Goal: Transaction & Acquisition: Purchase product/service

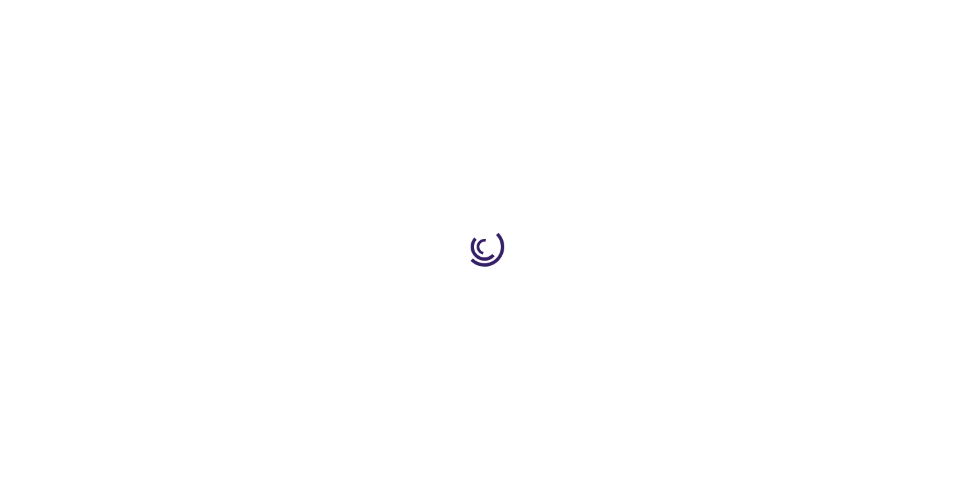
type input "1"
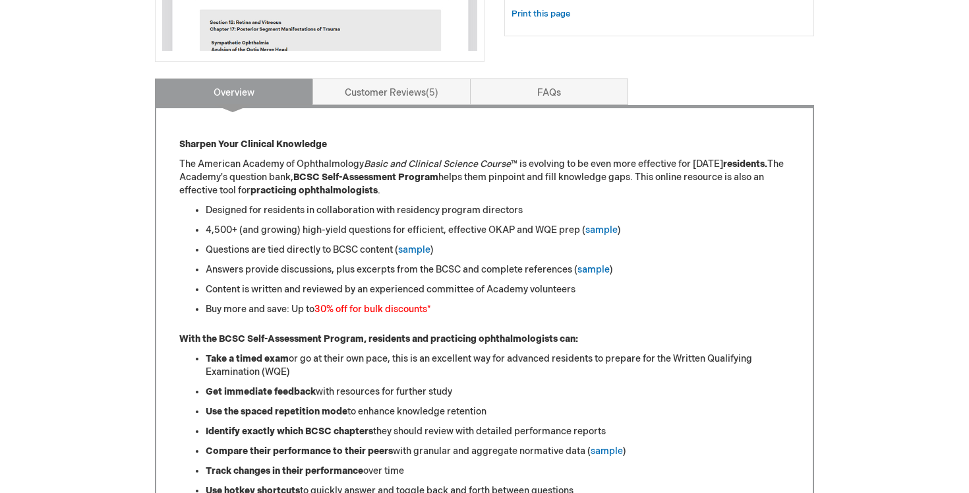
scroll to position [501, 0]
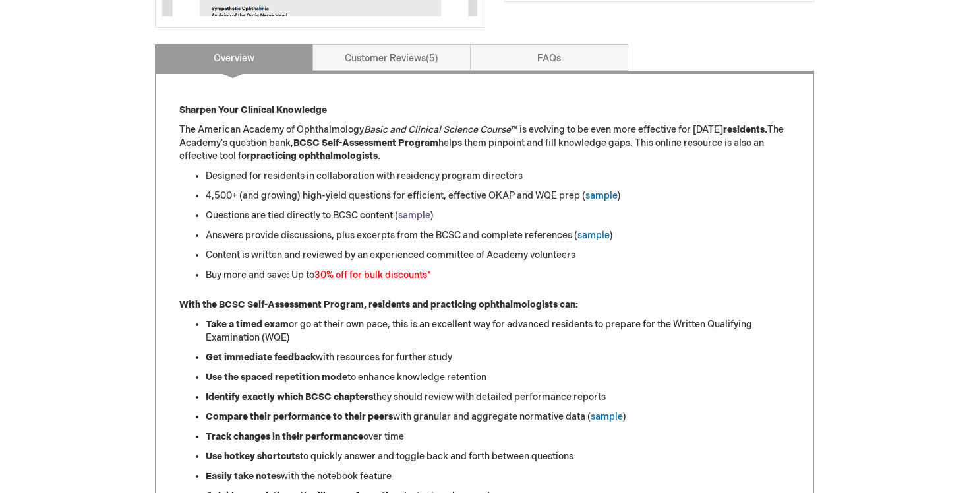
click at [407, 218] on link "sample" at bounding box center [414, 215] width 32 height 11
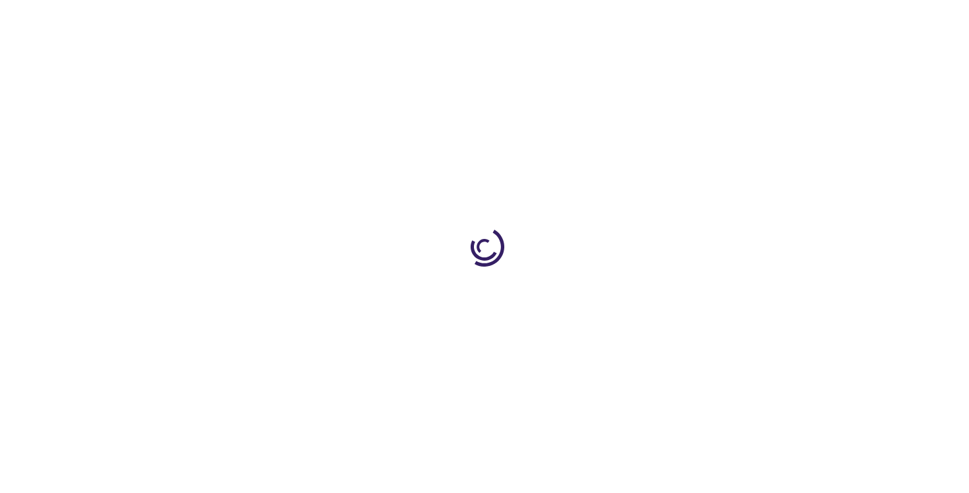
type input "1"
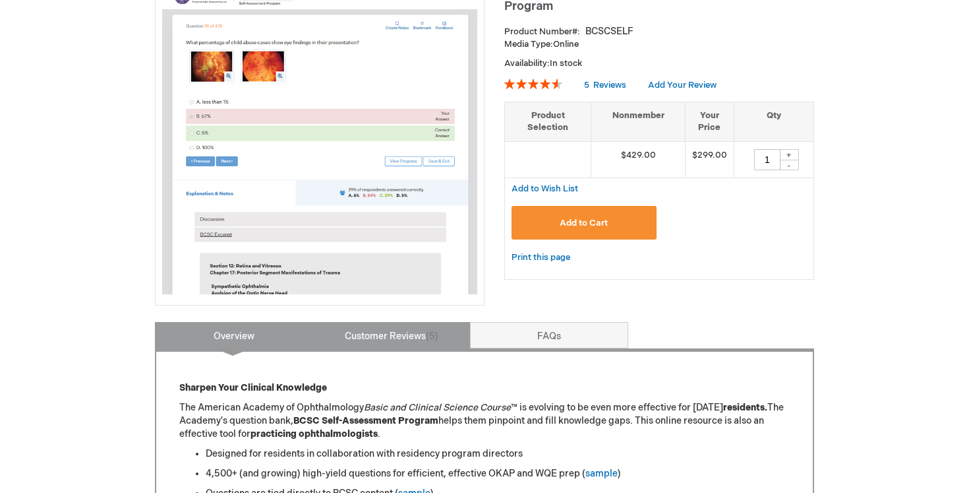
click at [396, 342] on link "Customer Reviews 5" at bounding box center [392, 335] width 158 height 26
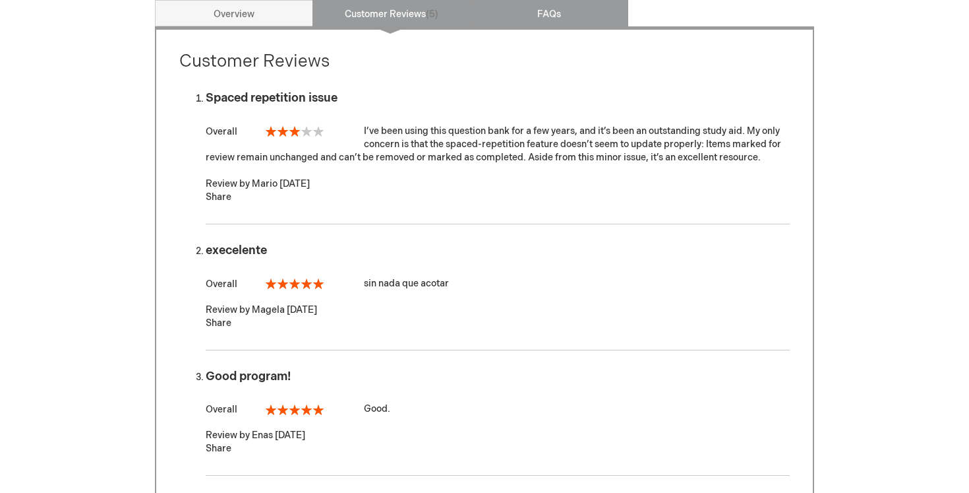
click at [544, 15] on link "FAQs" at bounding box center [549, 13] width 158 height 26
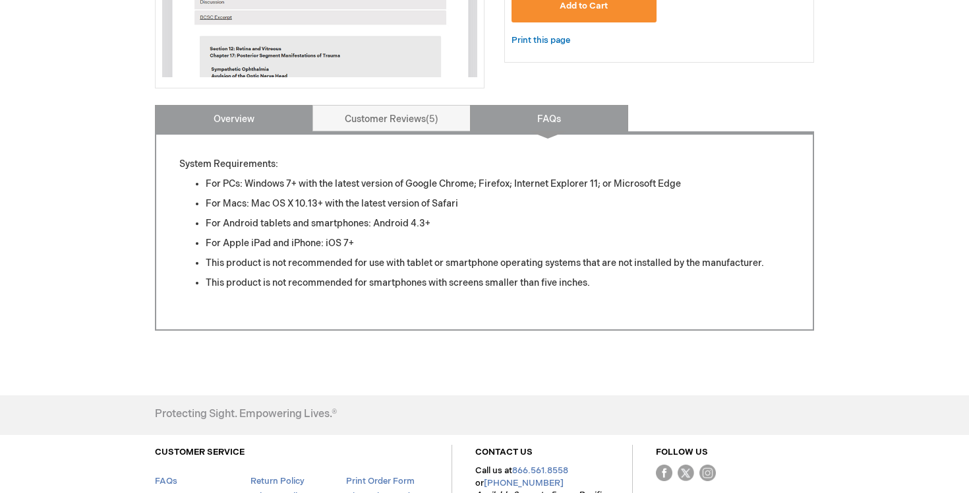
click at [277, 120] on link "Overview" at bounding box center [234, 118] width 158 height 26
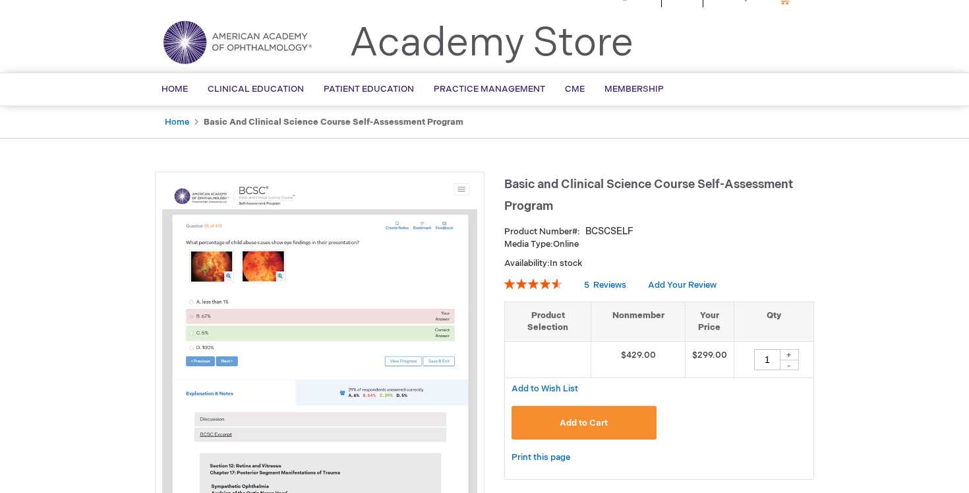
scroll to position [39, 0]
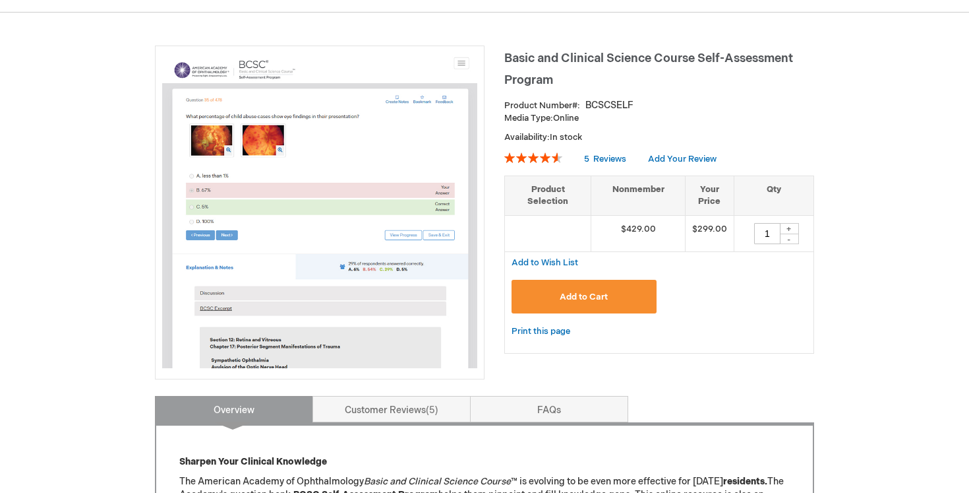
scroll to position [499, 0]
